Goal: Navigation & Orientation: Find specific page/section

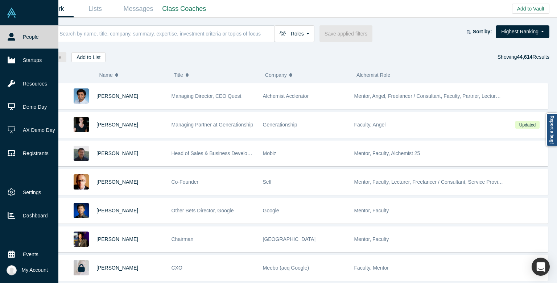
click at [13, 33] on icon at bounding box center [12, 37] width 8 height 8
